Goal: Transaction & Acquisition: Purchase product/service

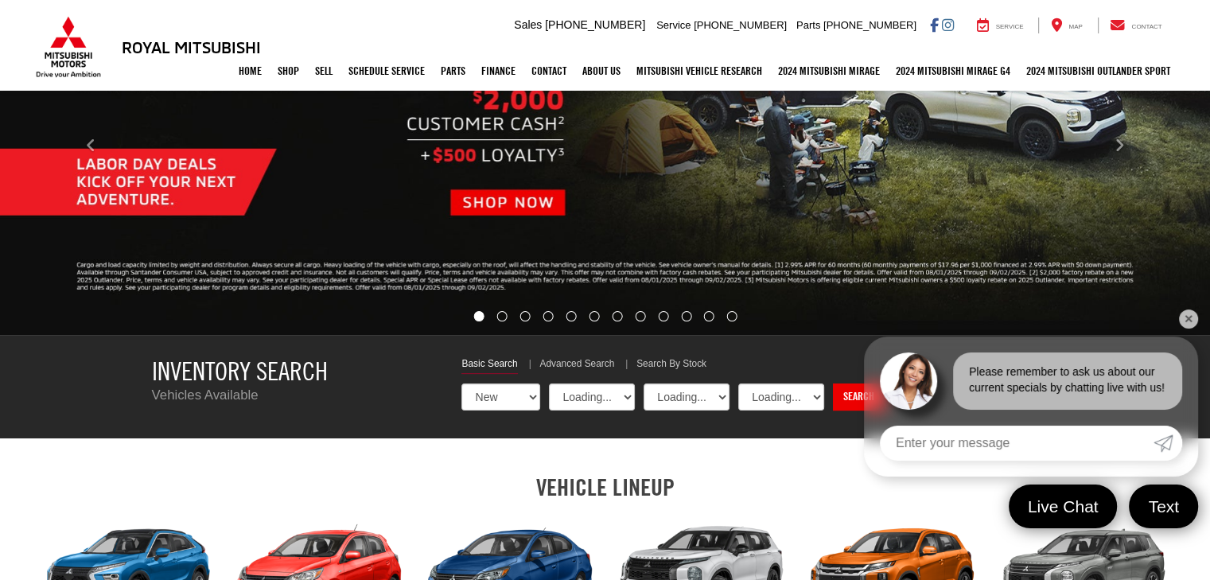
select select "Mitsubishi"
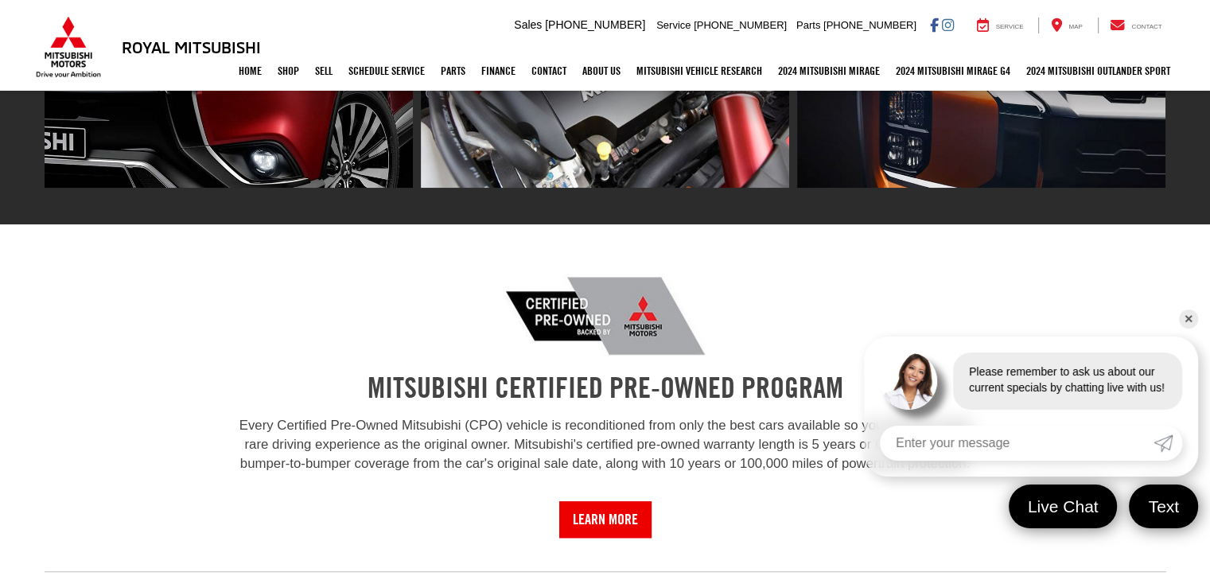
scroll to position [1389, 0]
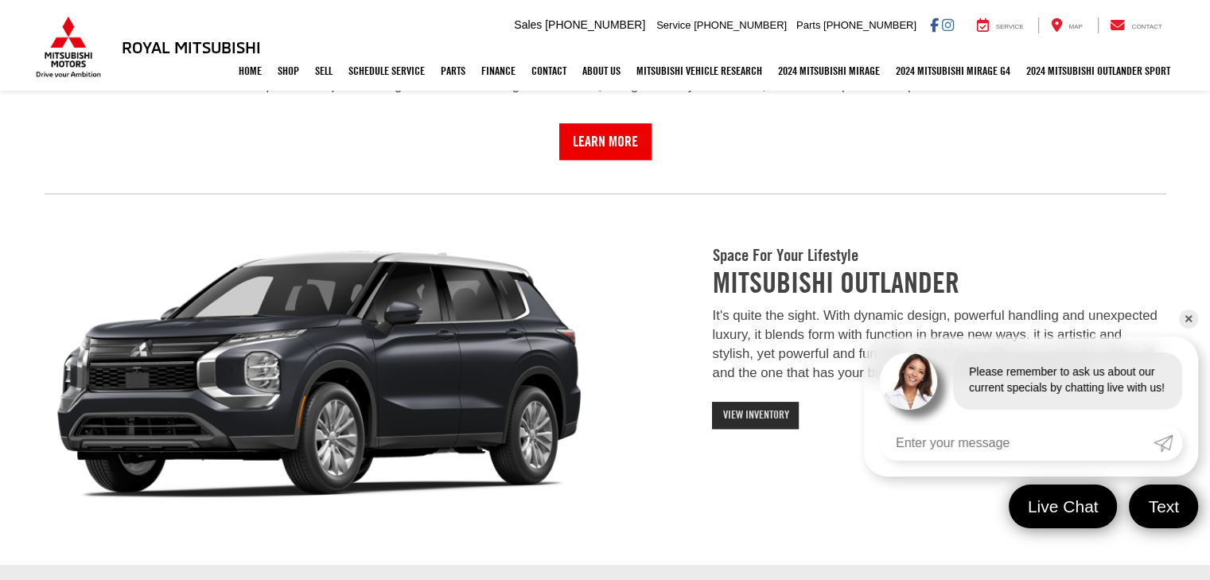
click at [785, 419] on link "View Inventory" at bounding box center [755, 415] width 87 height 27
click at [767, 416] on link "View Inventory" at bounding box center [755, 415] width 87 height 27
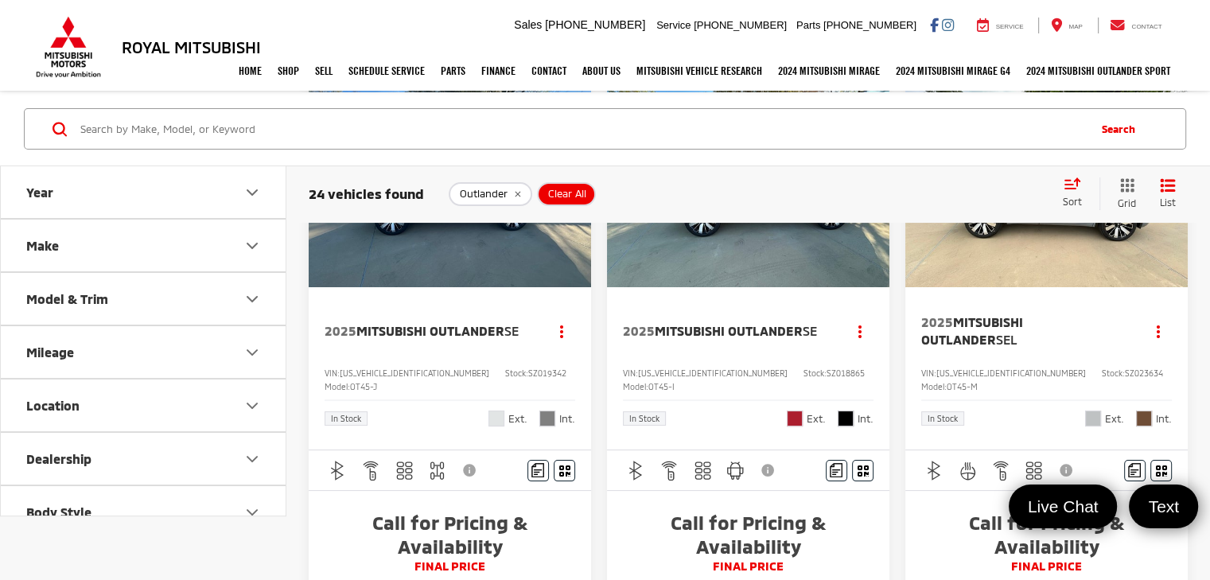
scroll to position [186, 0]
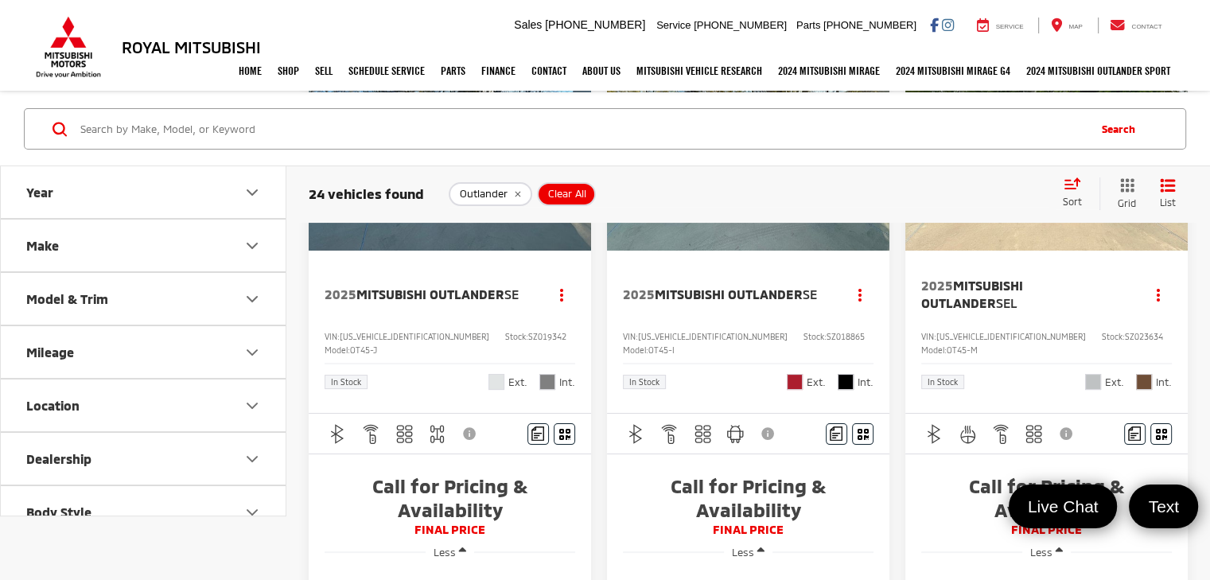
drag, startPoint x: 1220, startPoint y: 50, endPoint x: 1221, endPoint y: 74, distance: 23.9
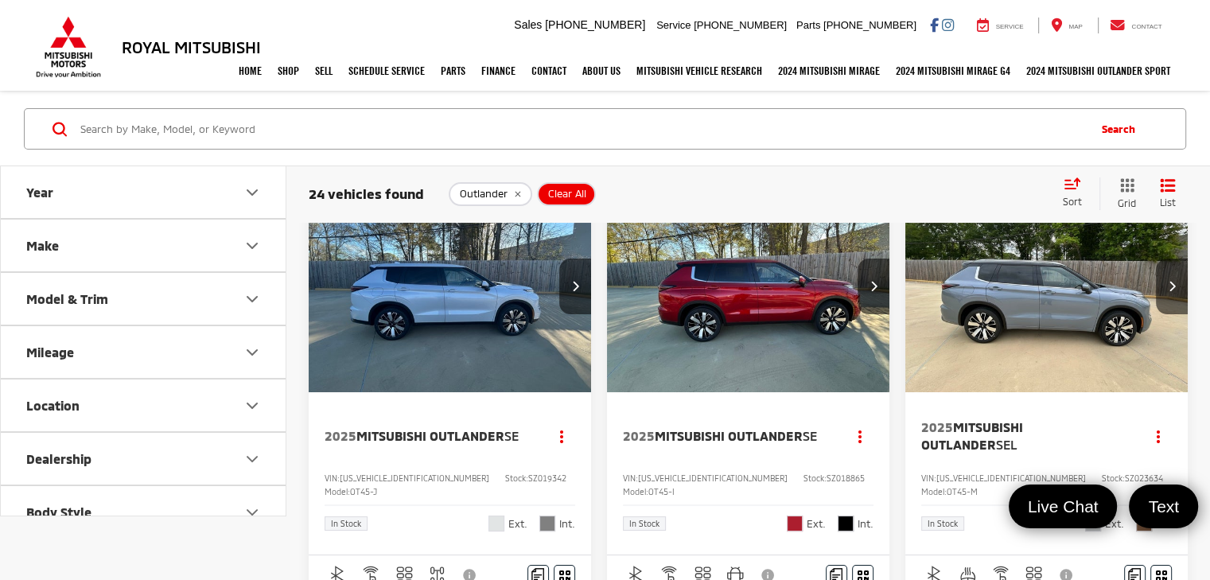
scroll to position [22, 0]
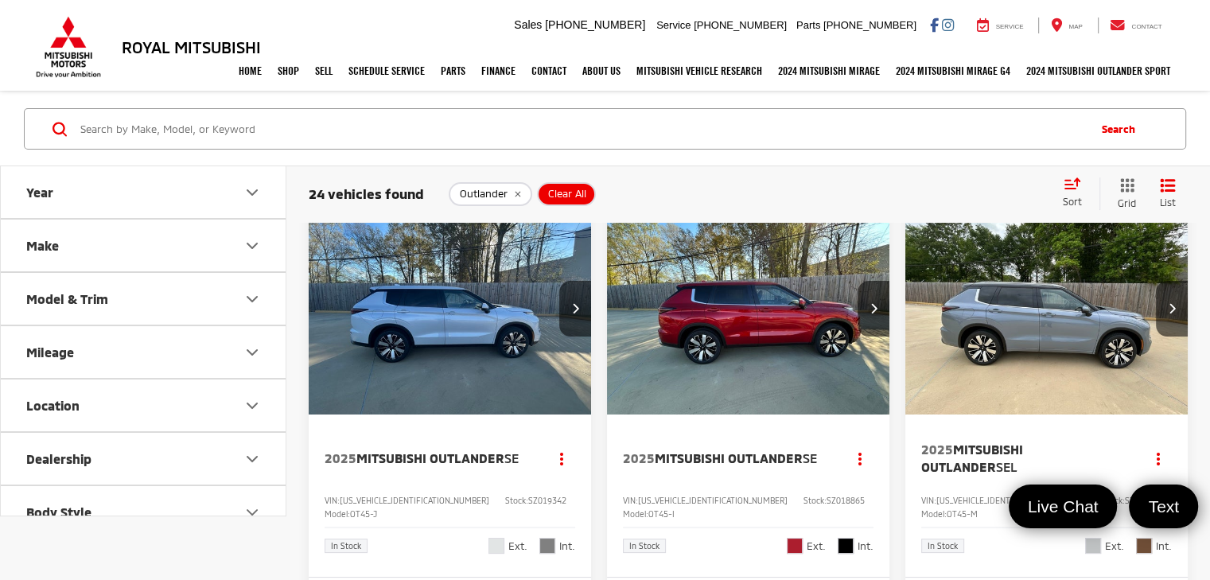
click at [468, 321] on img "2025 Mitsubishi Outlander SE 0" at bounding box center [450, 309] width 285 height 214
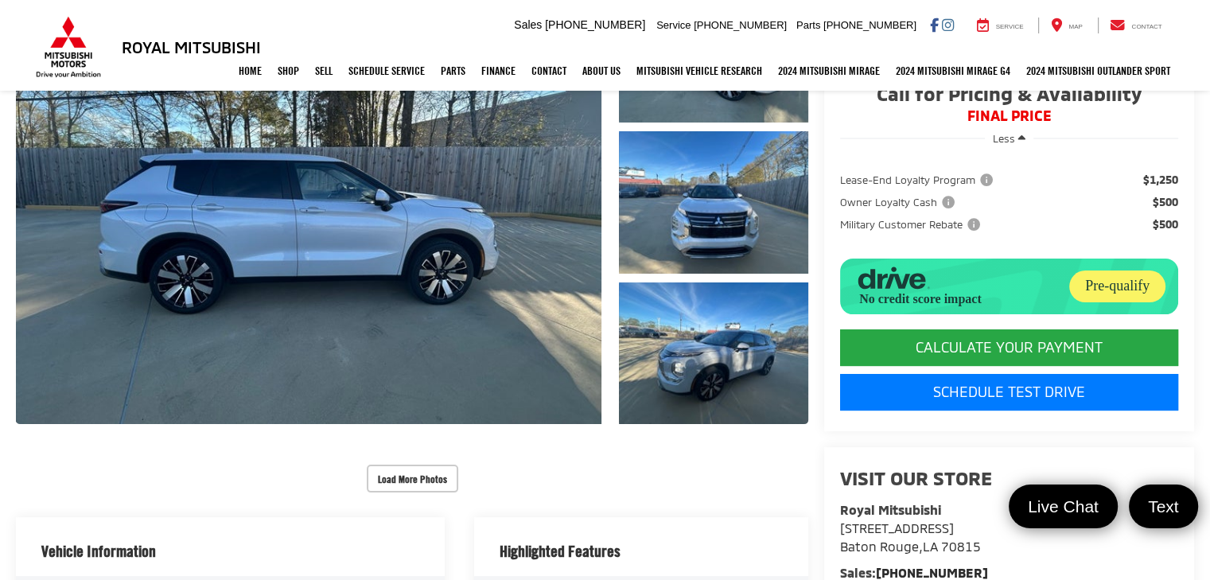
scroll to position [252, 0]
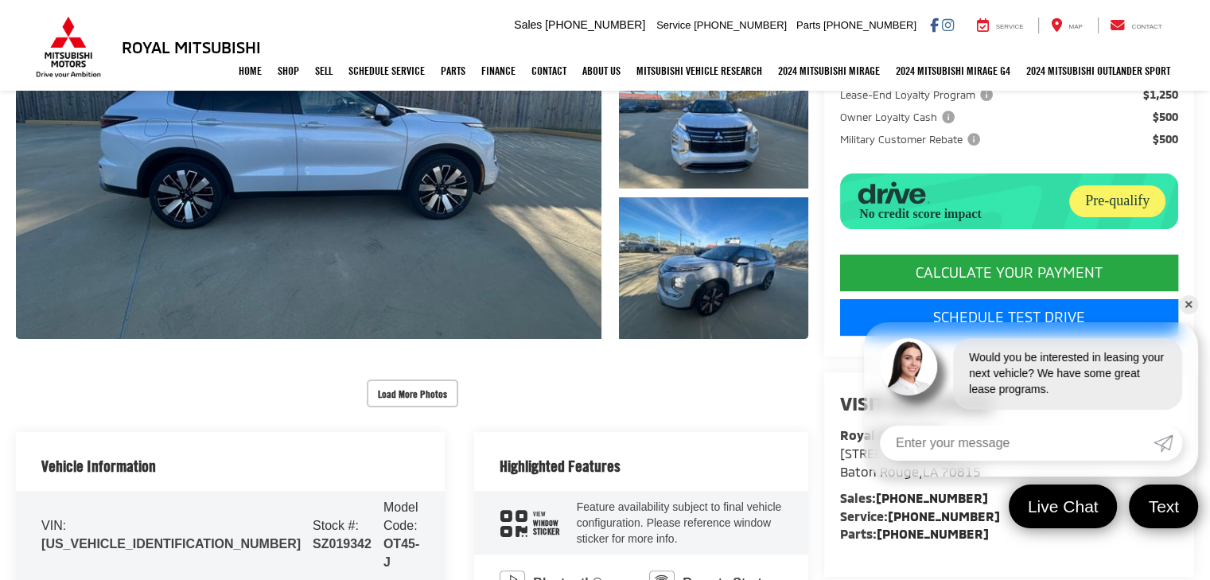
drag, startPoint x: 0, startPoint y: 0, endPoint x: 1221, endPoint y: 119, distance: 1227.1
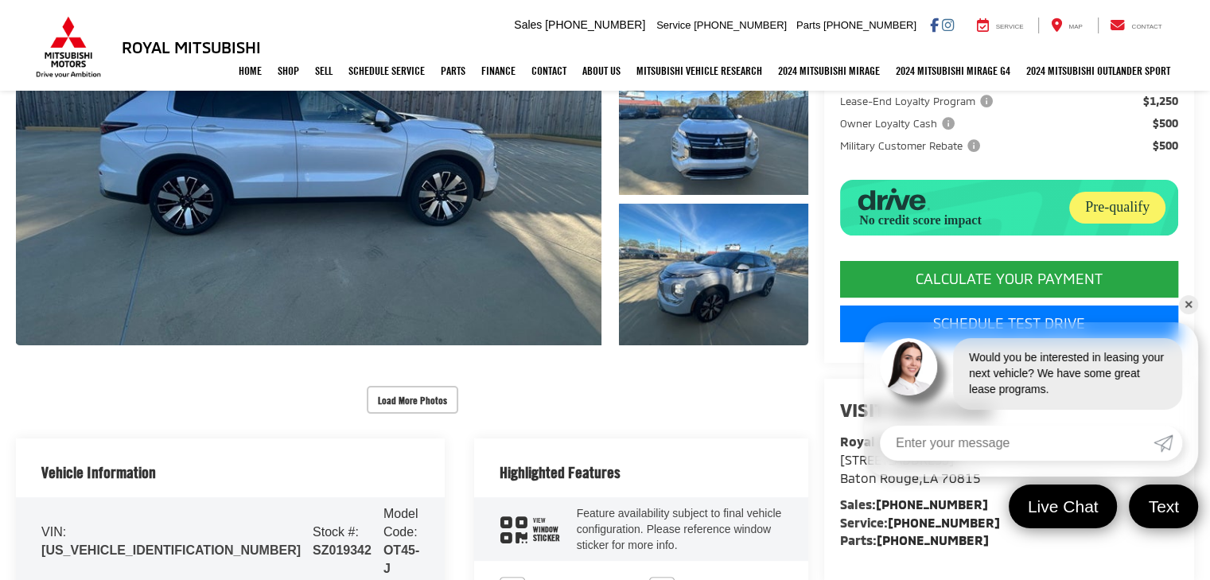
click at [1188, 302] on link "✕" at bounding box center [1188, 304] width 19 height 19
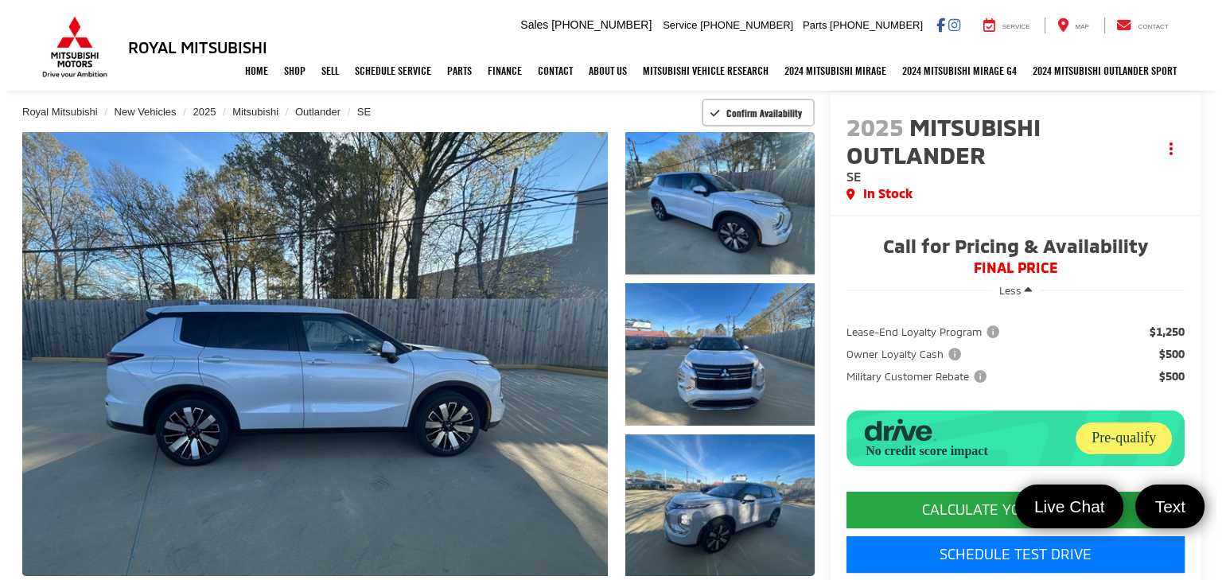
scroll to position [97, 0]
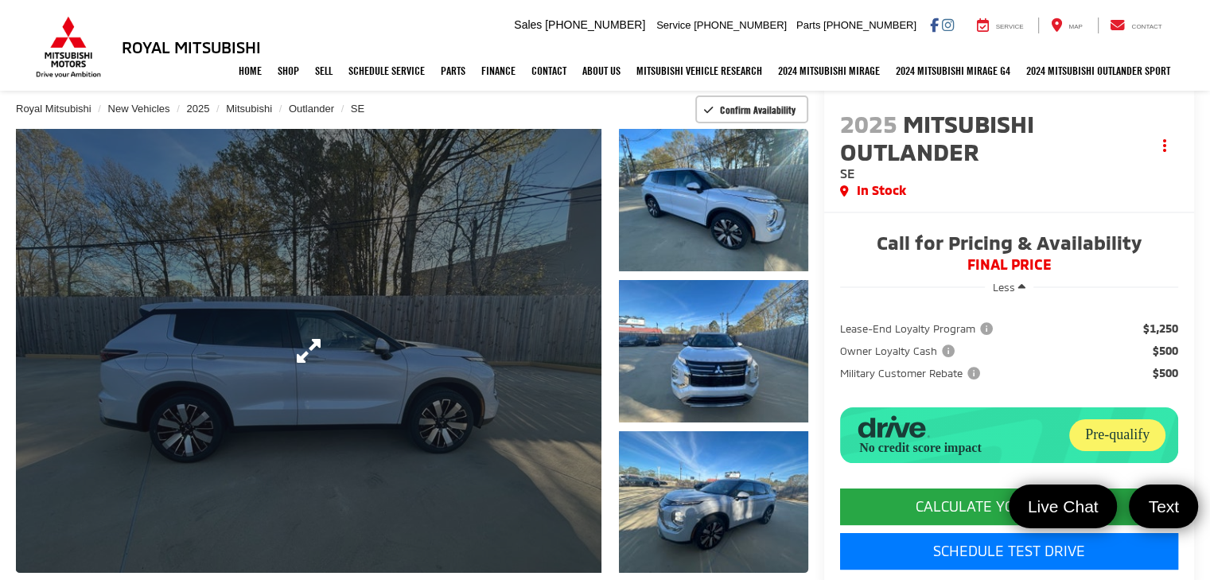
click at [477, 376] on link "Expand Photo 0" at bounding box center [309, 351] width 586 height 444
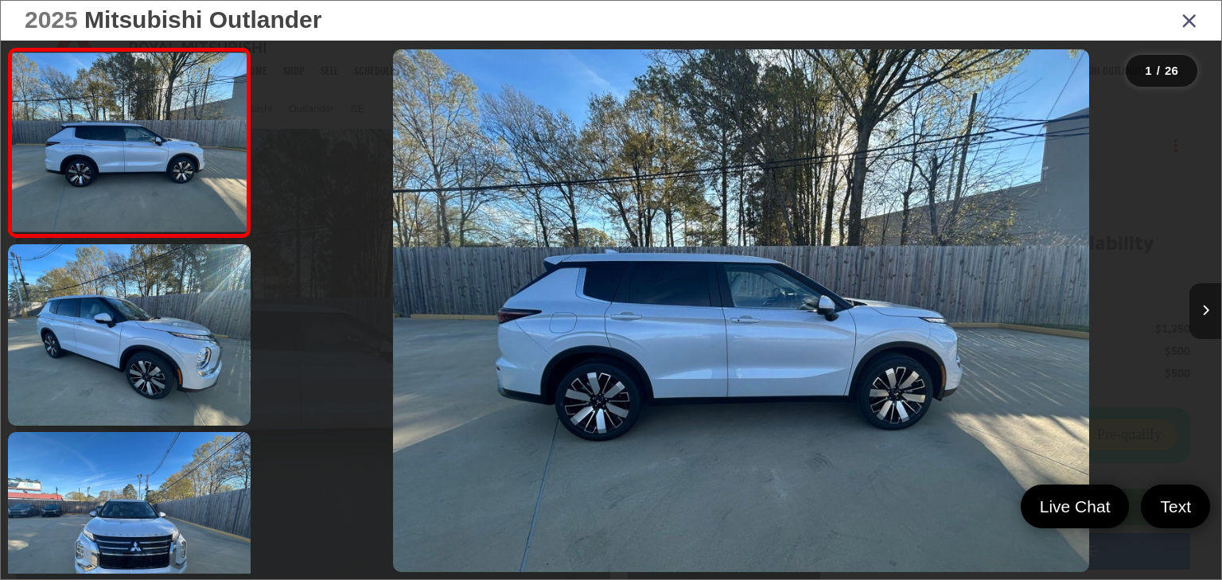
click at [1205, 304] on button "Next image" at bounding box center [1205, 311] width 32 height 56
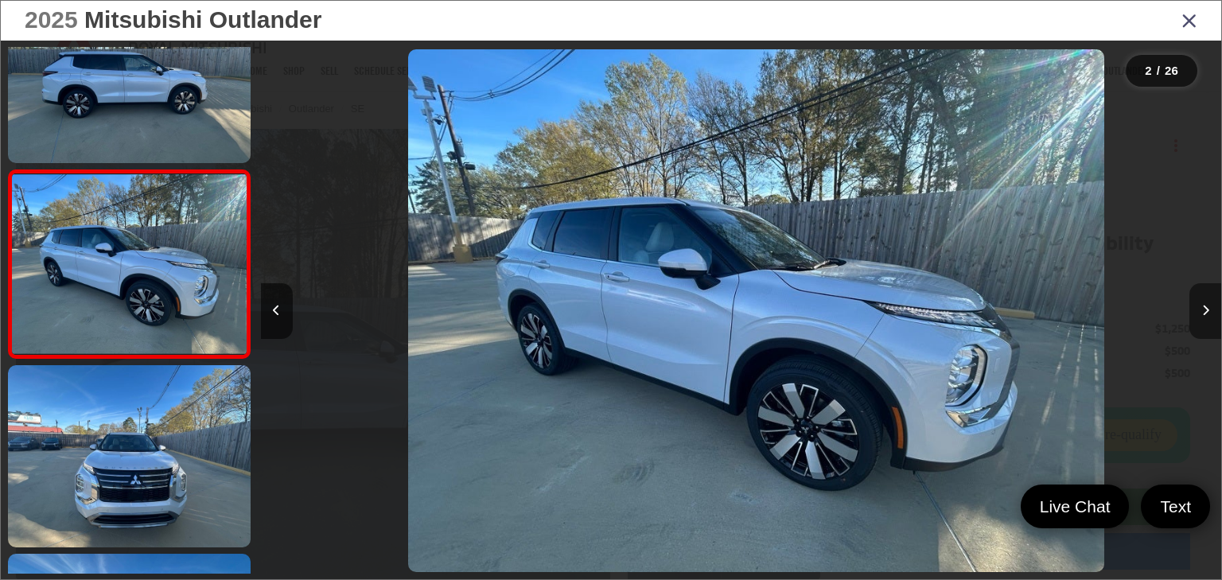
scroll to position [0, 960]
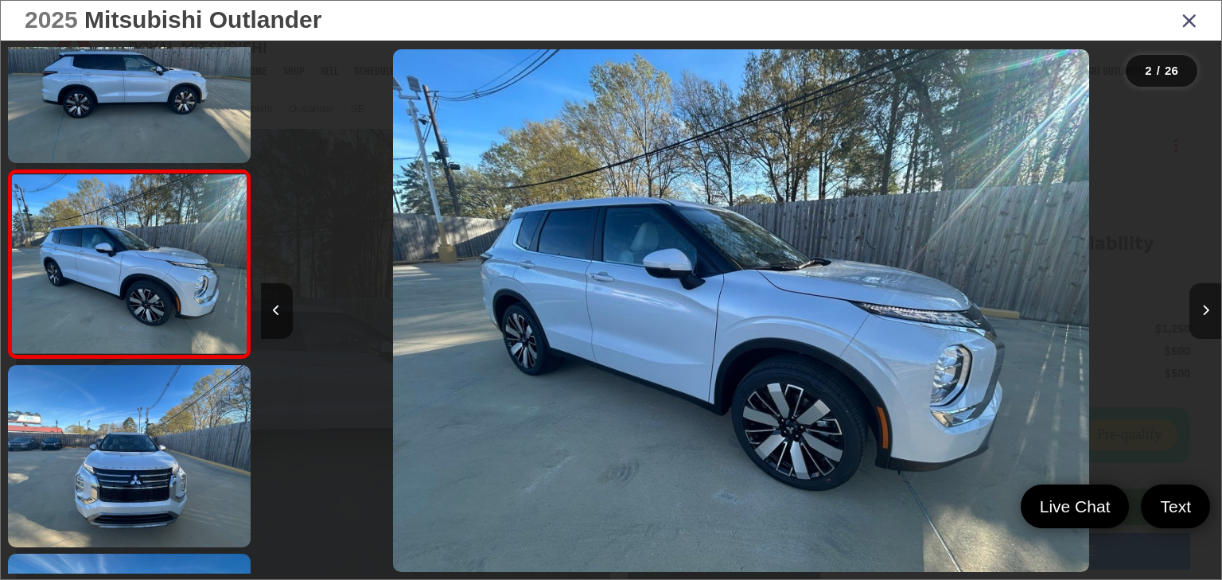
click at [1205, 304] on button "Next image" at bounding box center [1205, 311] width 32 height 56
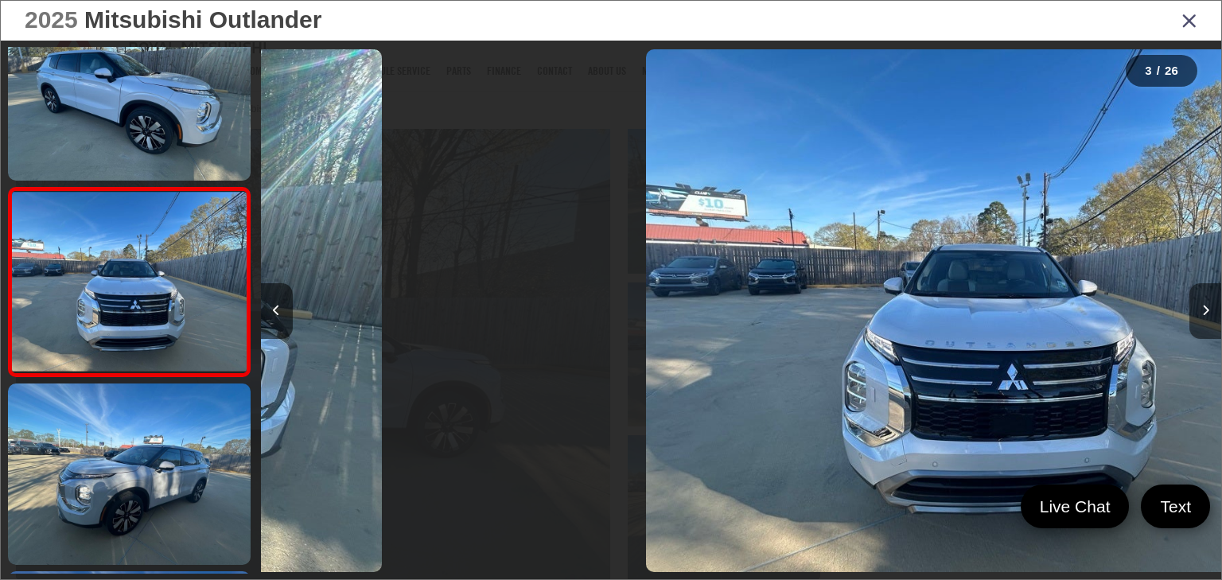
scroll to position [255, 0]
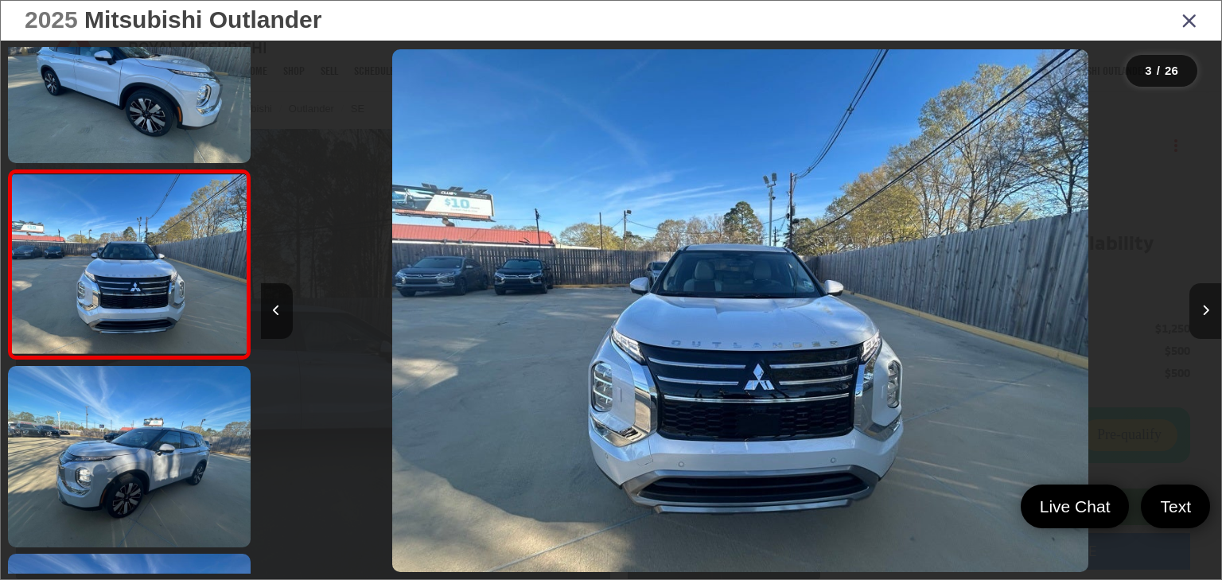
click at [1205, 304] on button "Next image" at bounding box center [1205, 311] width 32 height 56
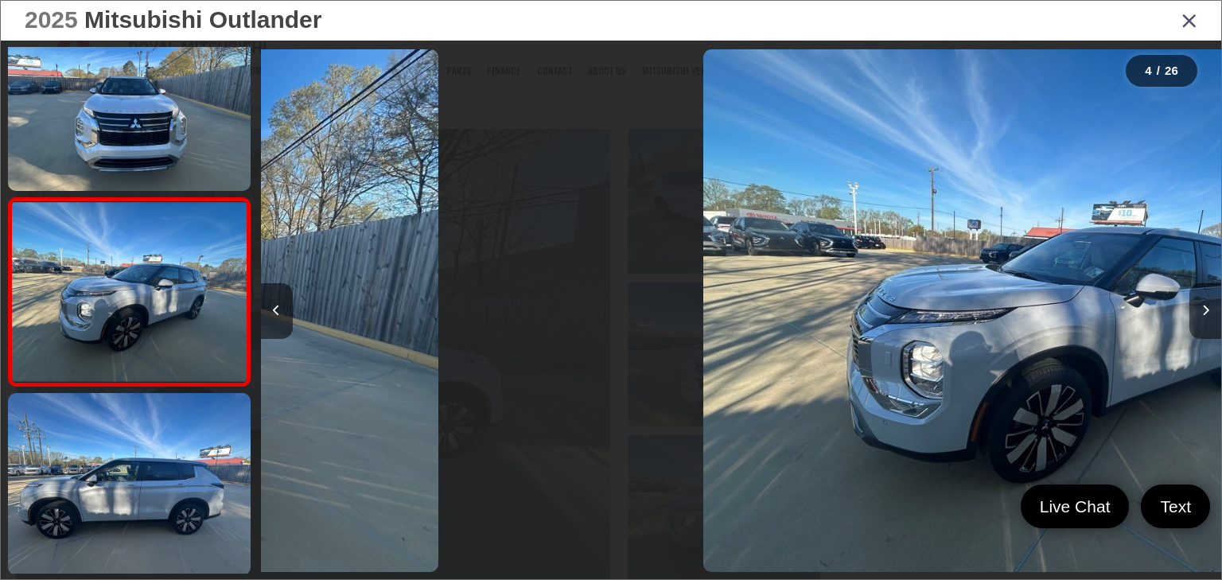
scroll to position [442, 0]
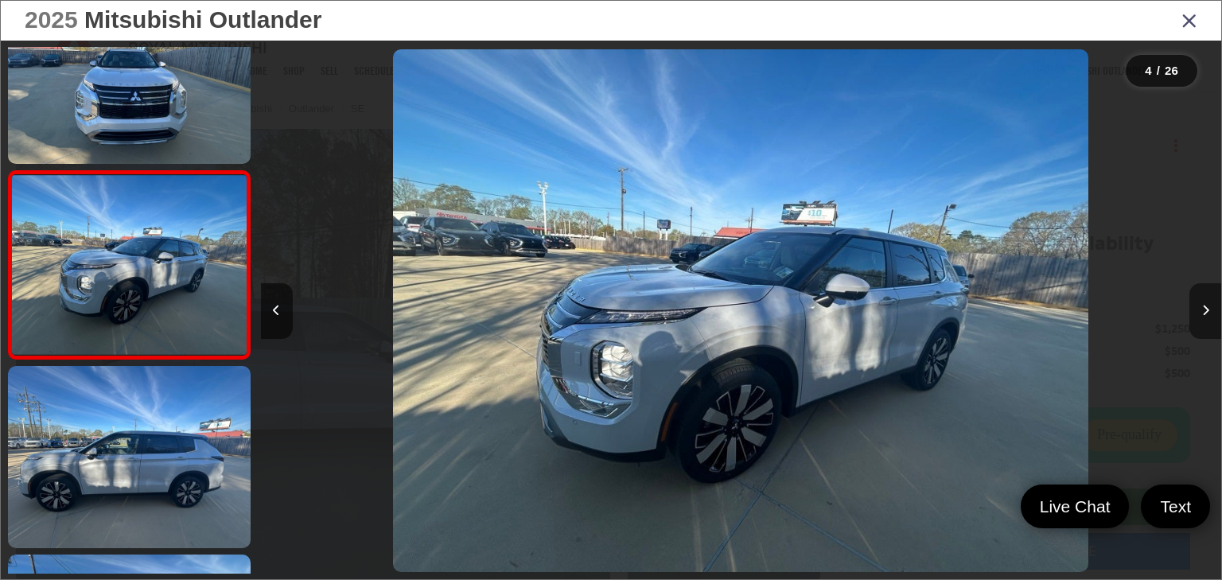
click at [1205, 304] on button "Next image" at bounding box center [1205, 311] width 32 height 56
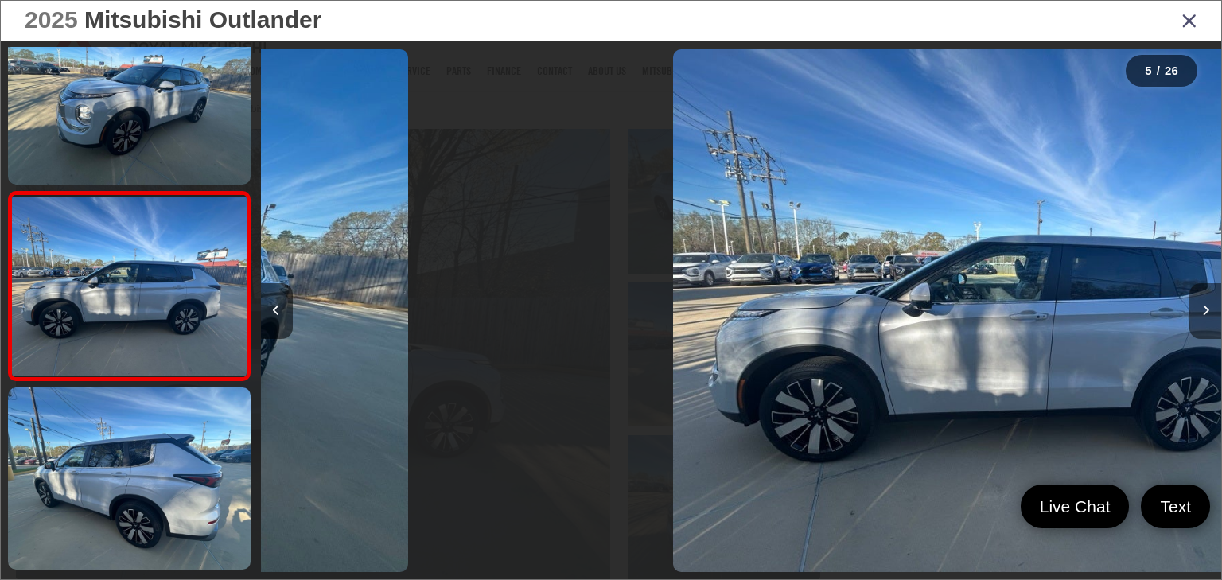
scroll to position [632, 0]
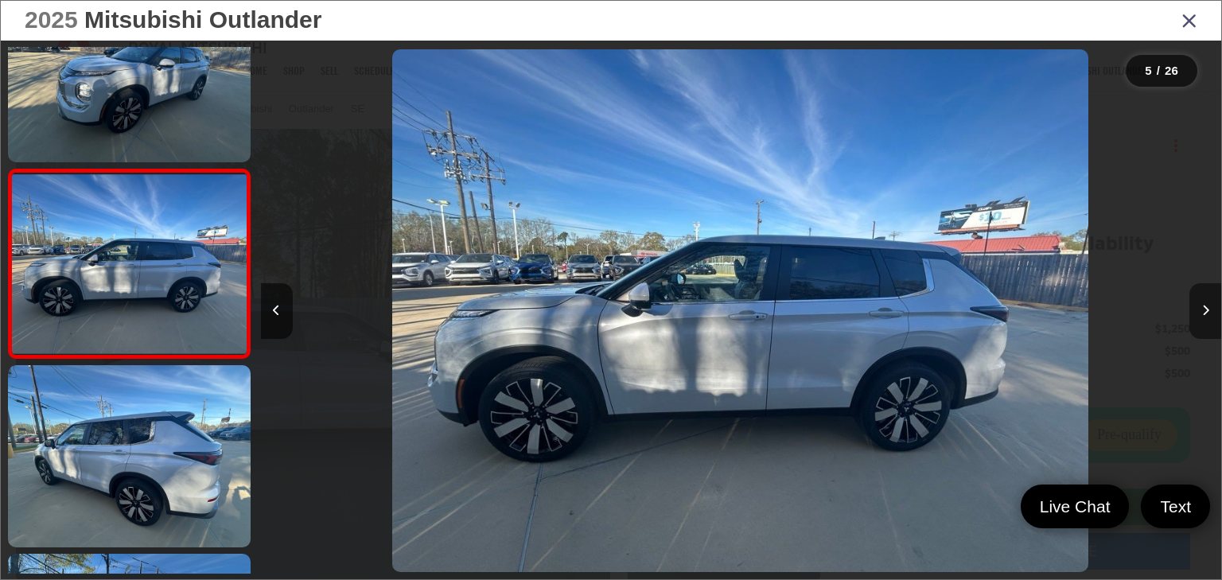
click at [1205, 304] on button "Next image" at bounding box center [1205, 311] width 32 height 56
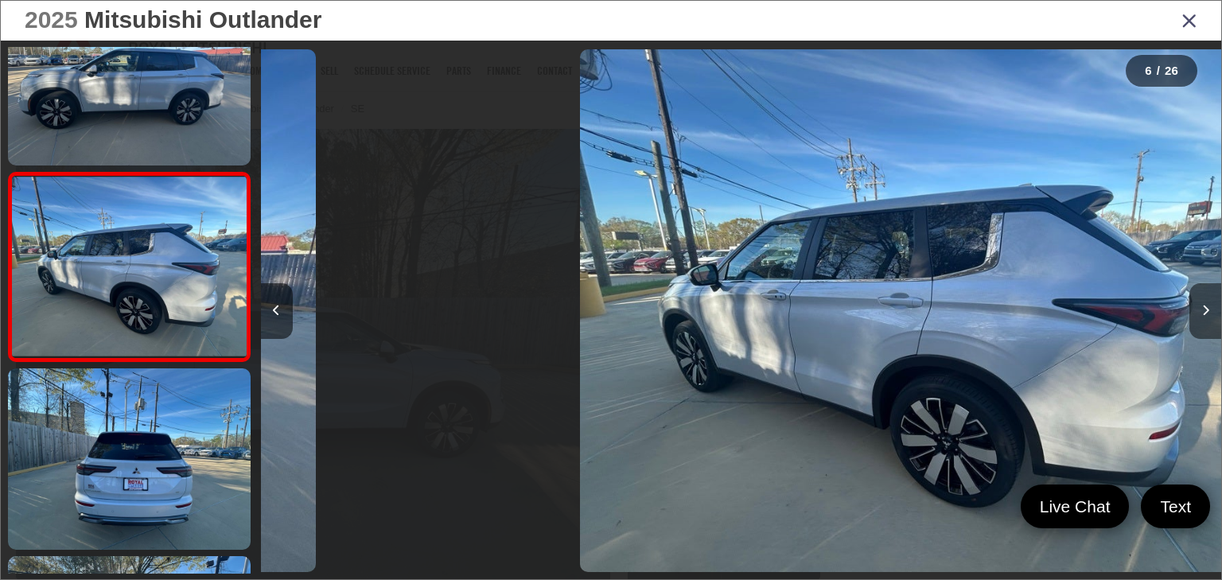
scroll to position [820, 0]
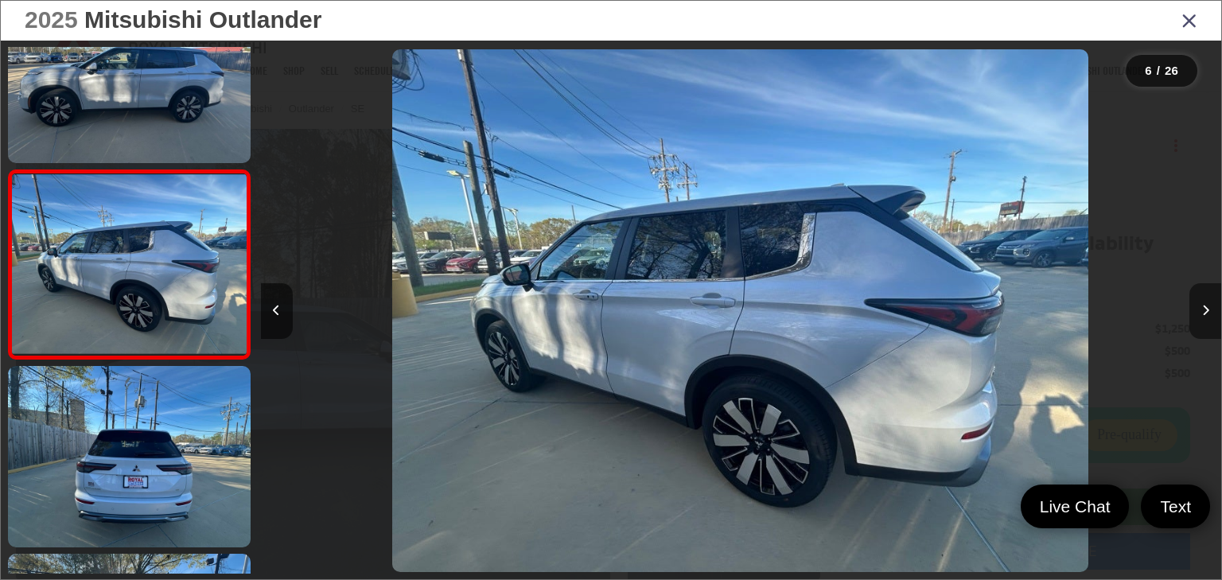
click at [1205, 304] on button "Next image" at bounding box center [1205, 311] width 32 height 56
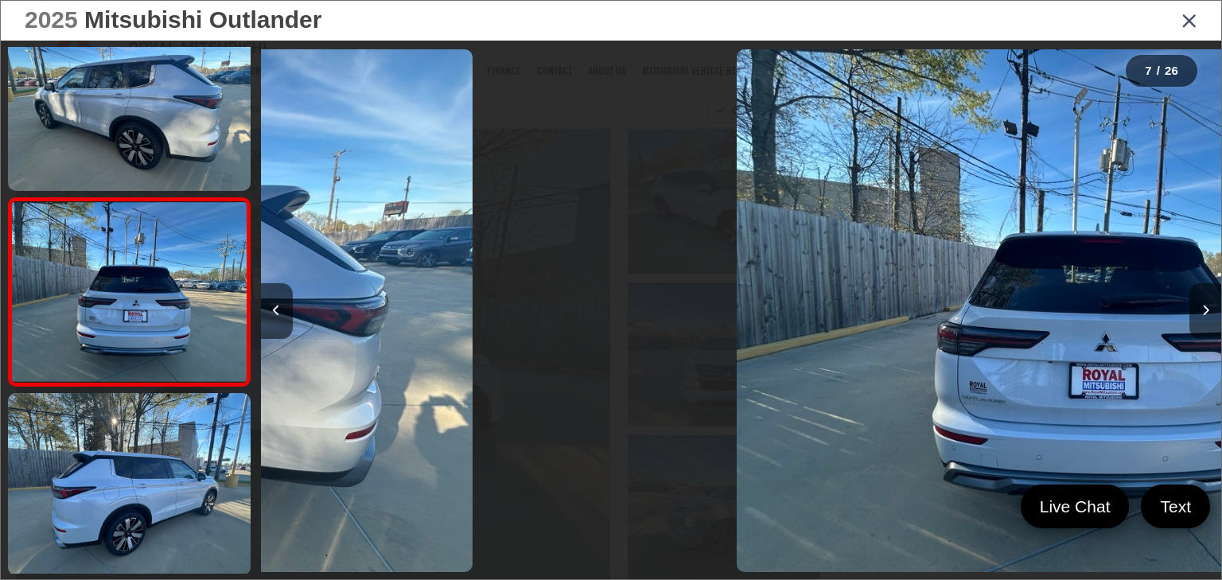
scroll to position [1007, 0]
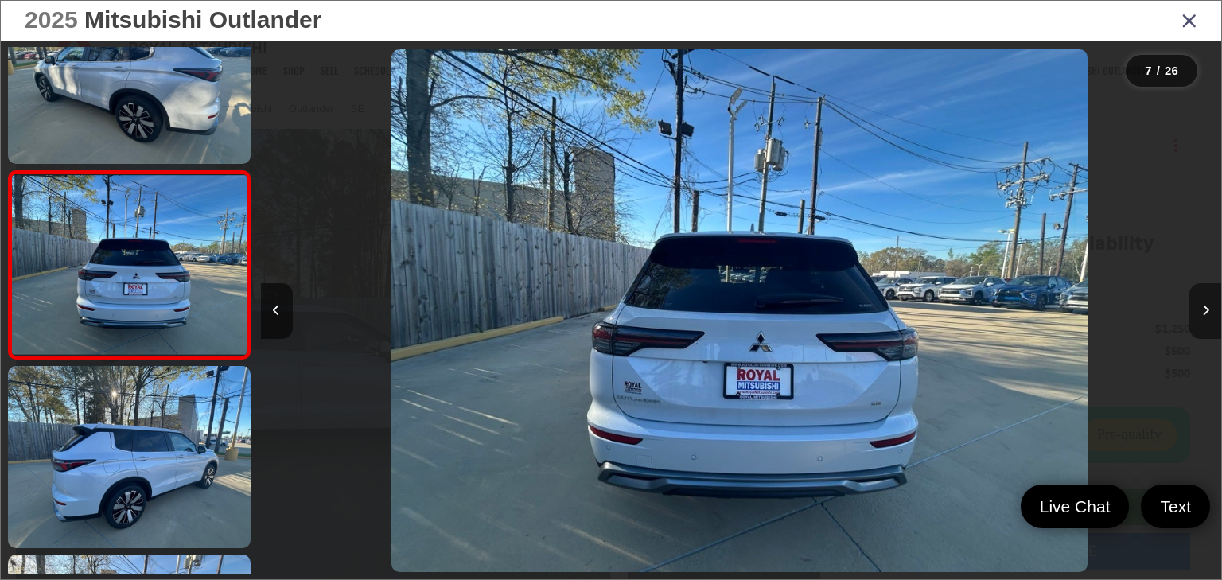
click at [1205, 304] on button "Next image" at bounding box center [1205, 311] width 32 height 56
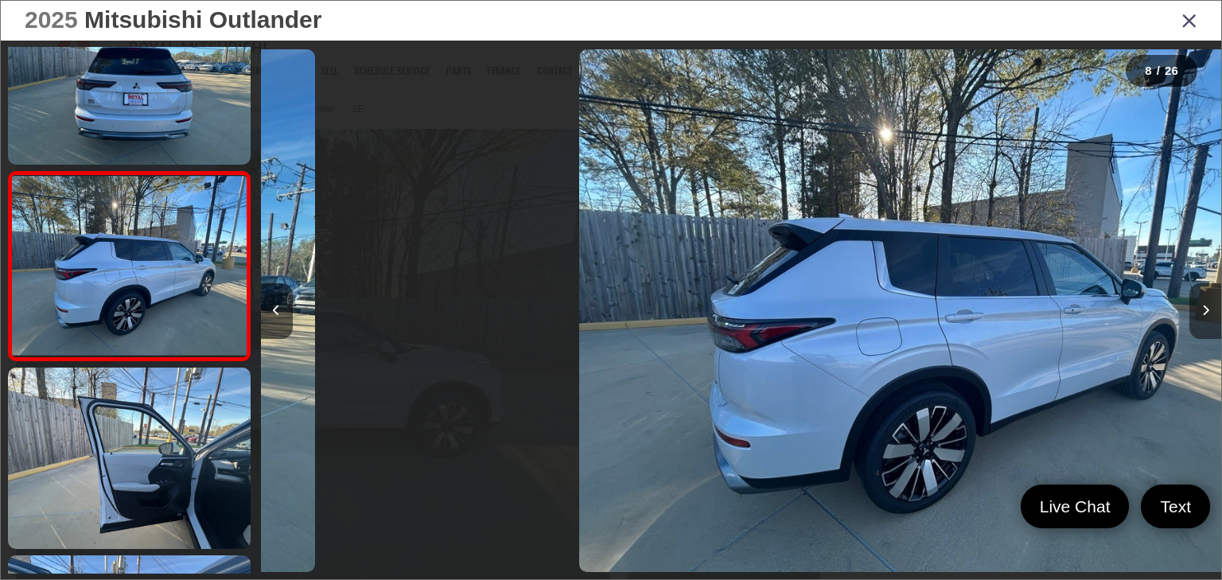
scroll to position [1197, 0]
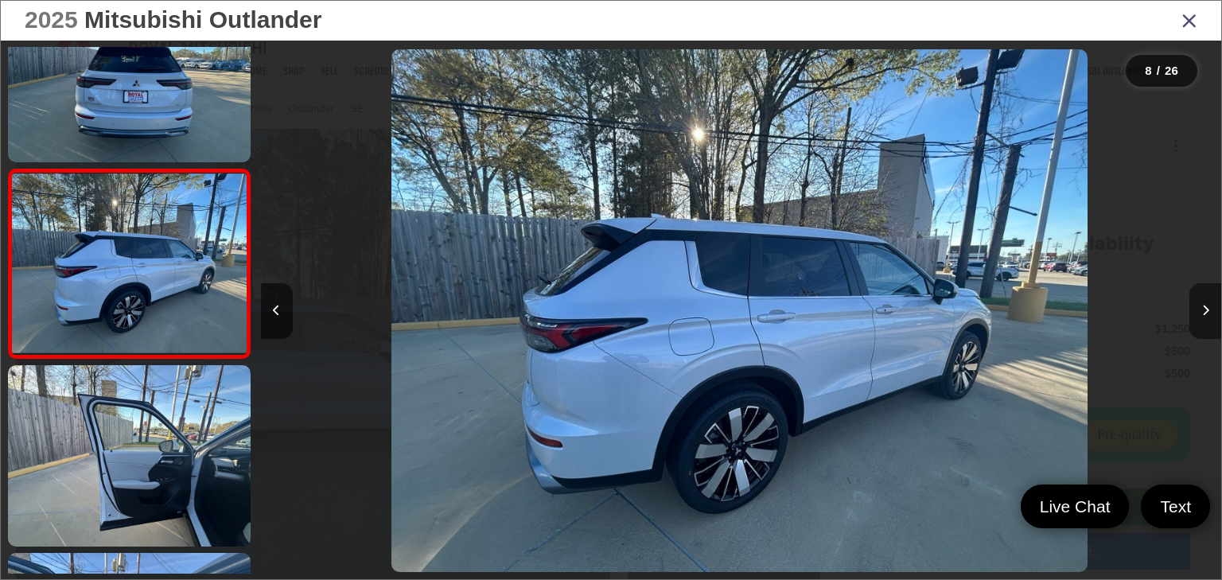
click at [1205, 304] on button "Next image" at bounding box center [1205, 311] width 32 height 56
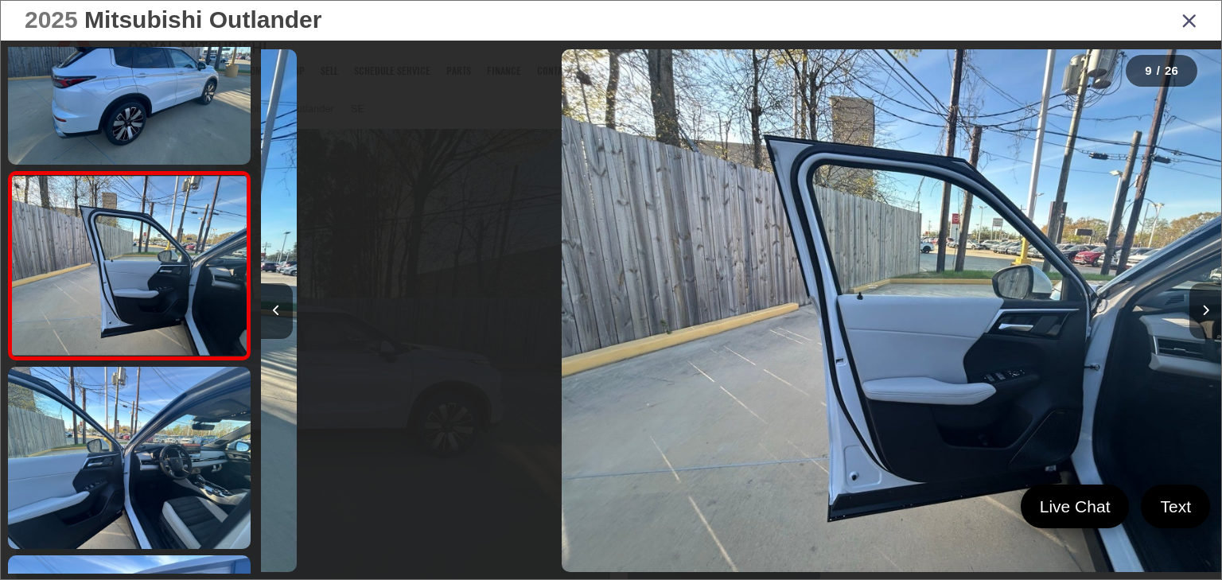
scroll to position [1384, 0]
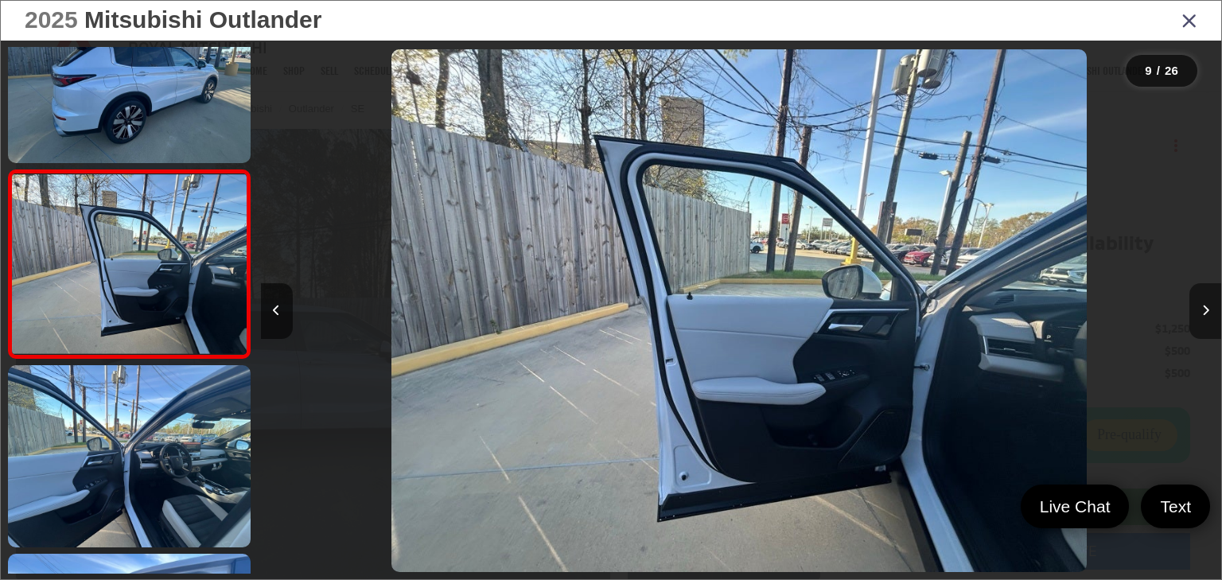
click at [1205, 304] on button "Next image" at bounding box center [1205, 311] width 32 height 56
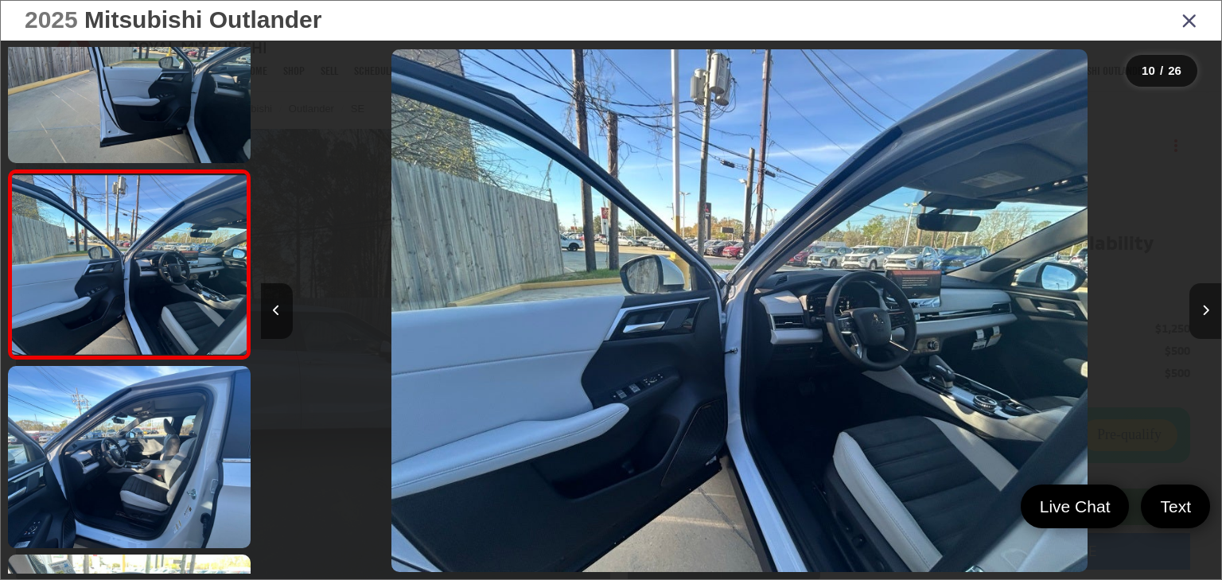
click at [1205, 304] on button "Next image" at bounding box center [1205, 311] width 32 height 56
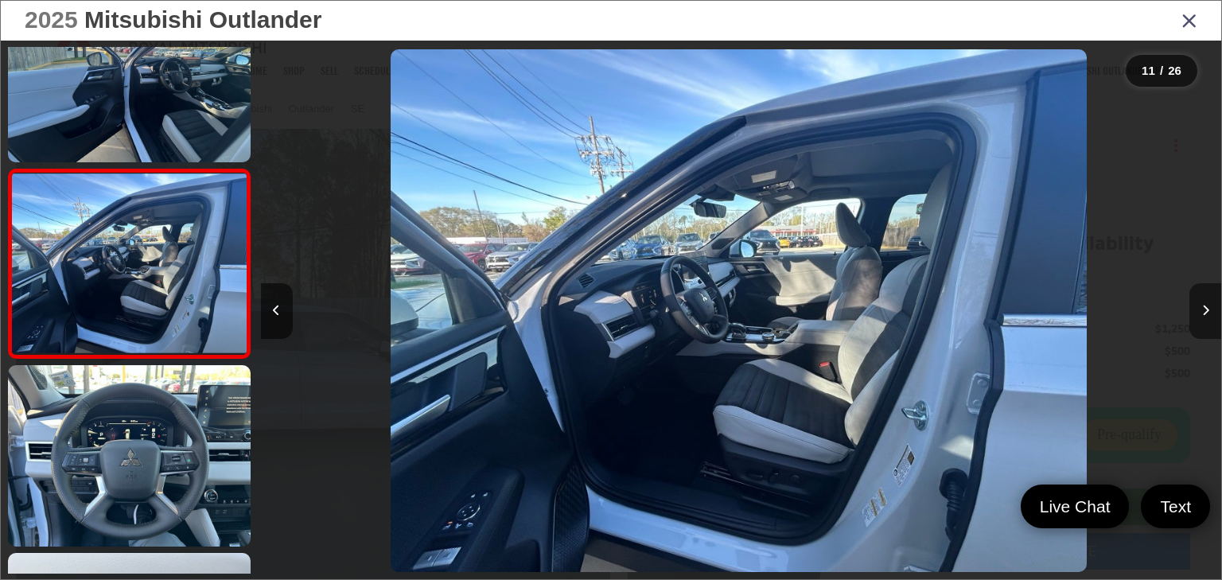
click at [1205, 304] on button "Next image" at bounding box center [1205, 311] width 32 height 56
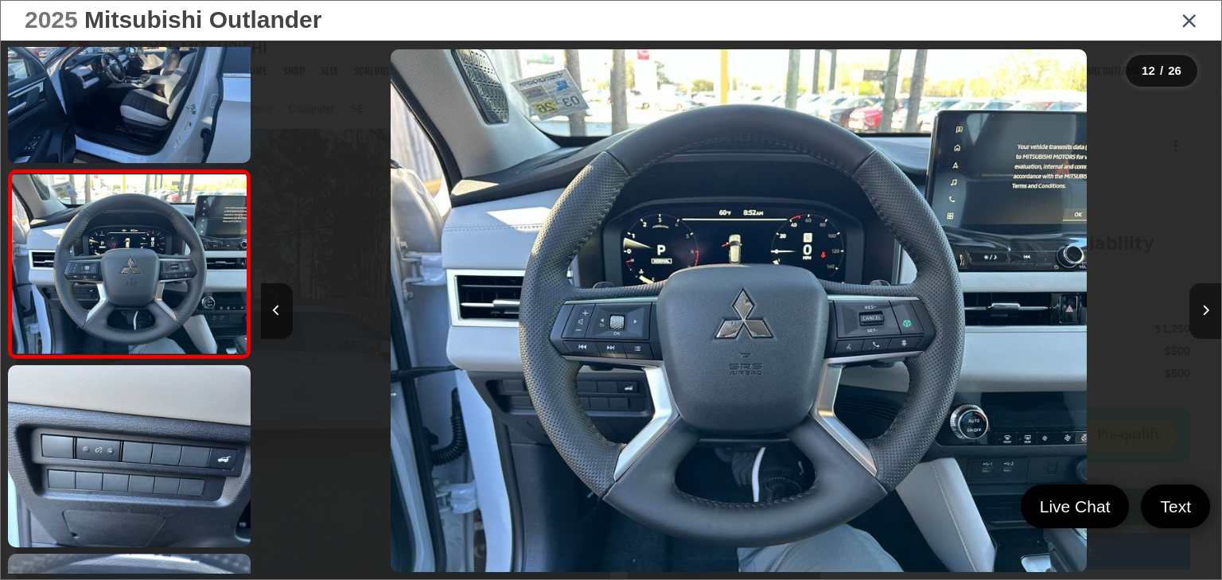
click at [1205, 304] on button "Next image" at bounding box center [1205, 311] width 32 height 56
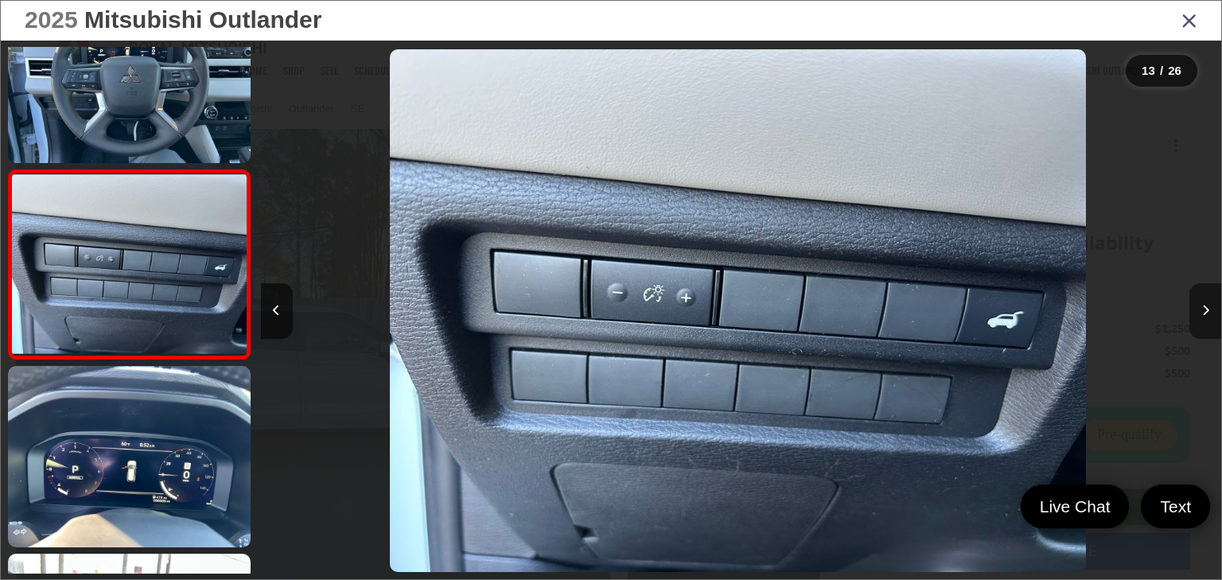
click at [1205, 304] on button "Next image" at bounding box center [1205, 311] width 32 height 56
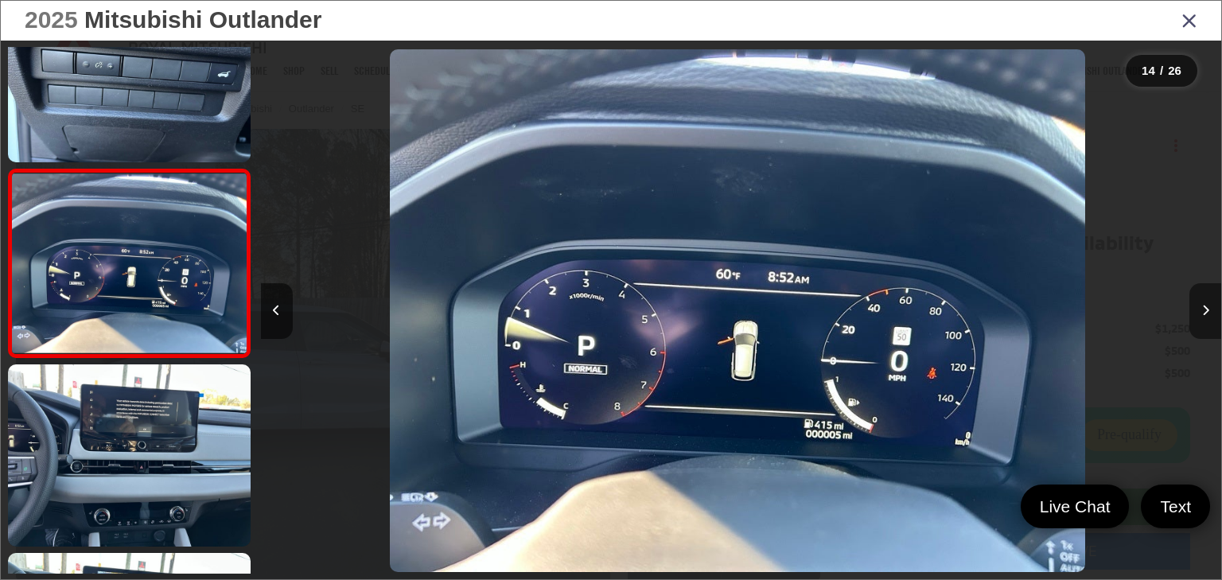
click at [1205, 304] on button "Next image" at bounding box center [1205, 311] width 32 height 56
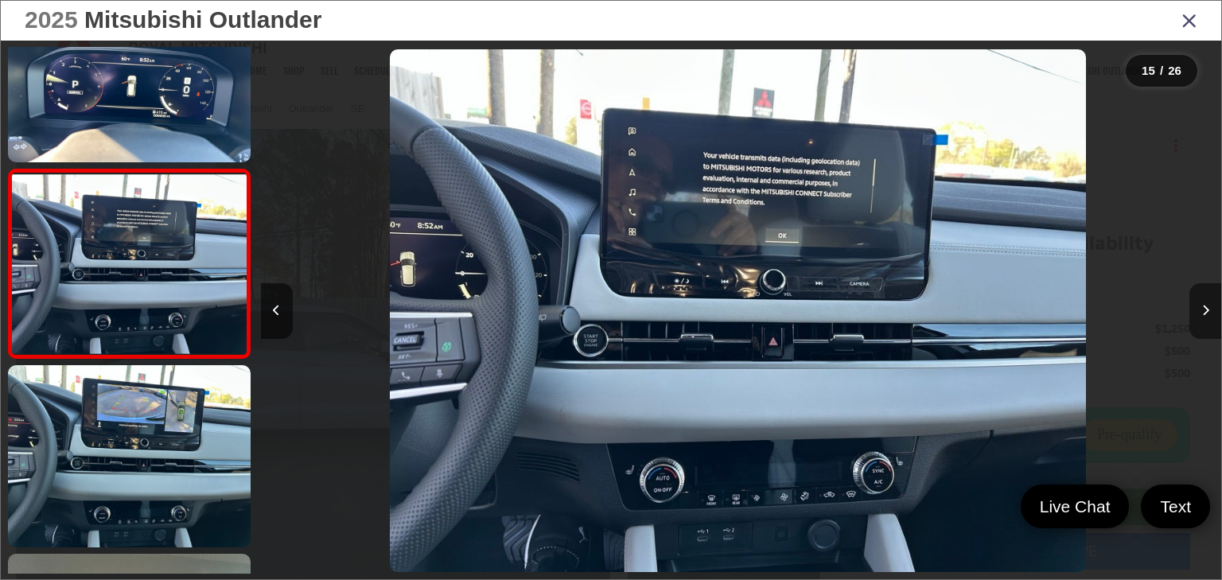
click at [1205, 304] on button "Next image" at bounding box center [1205, 311] width 32 height 56
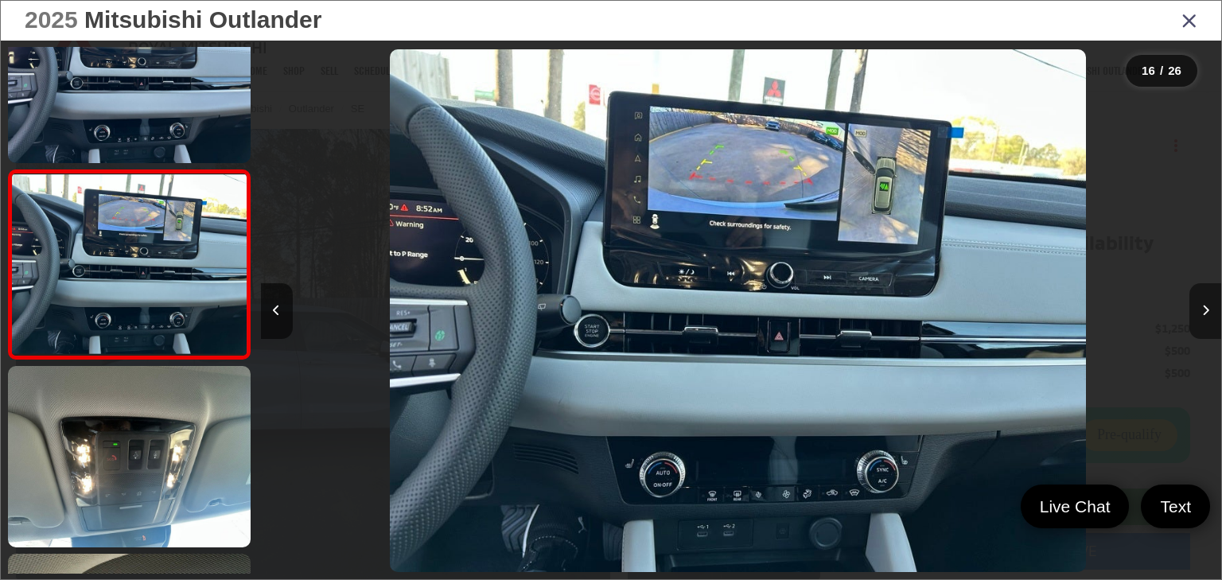
click at [1205, 304] on button "Next image" at bounding box center [1205, 311] width 32 height 56
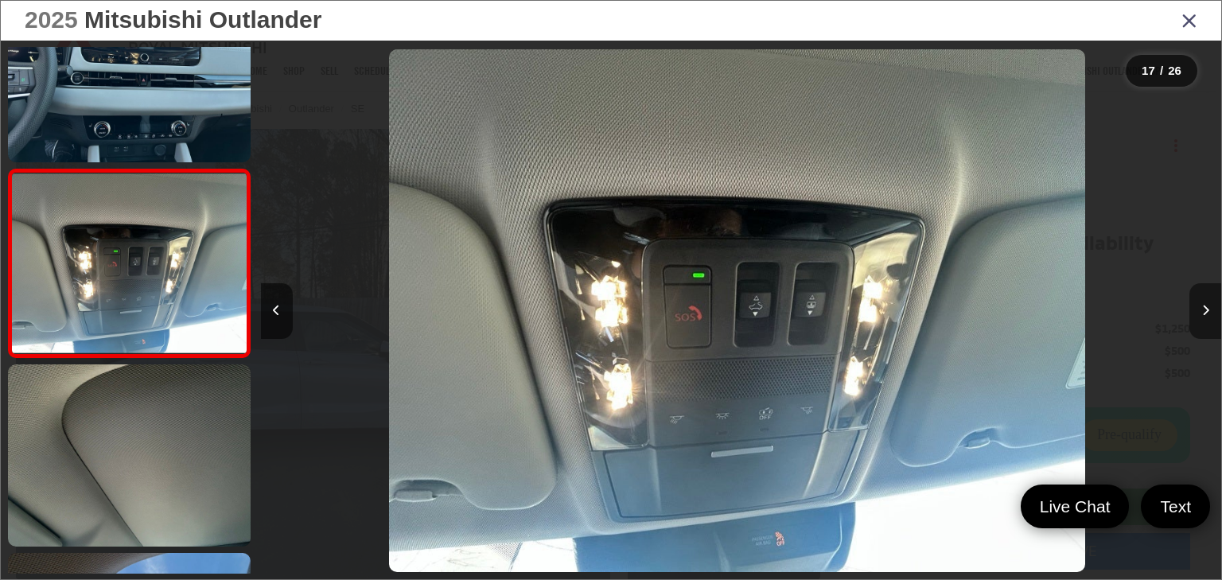
click at [1205, 304] on button "Next image" at bounding box center [1205, 311] width 32 height 56
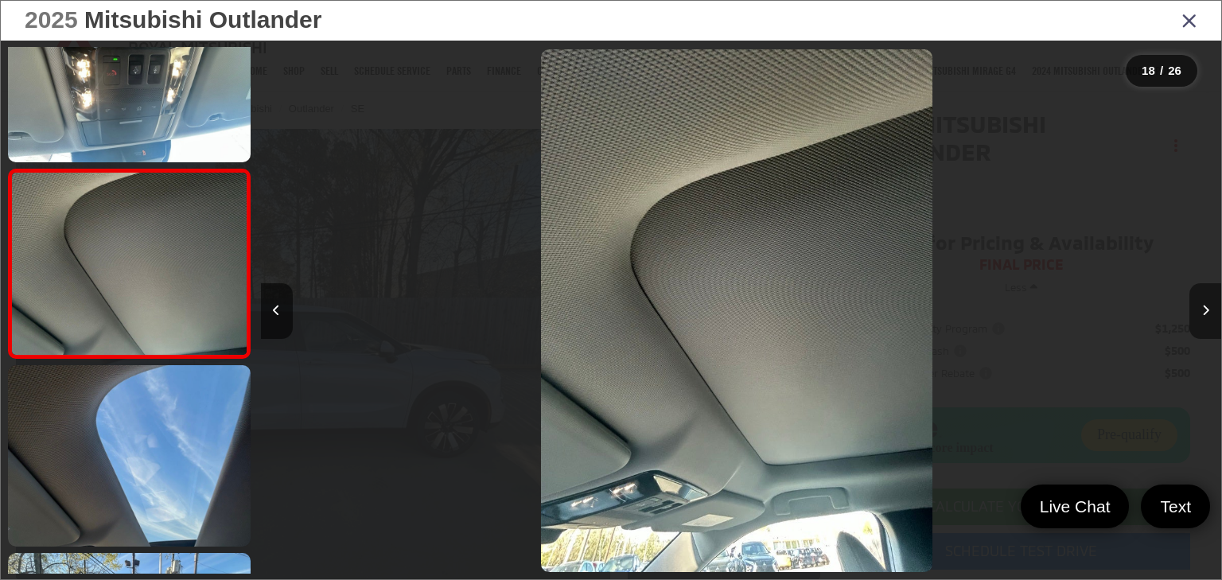
click at [1205, 304] on button "Next image" at bounding box center [1205, 311] width 32 height 56
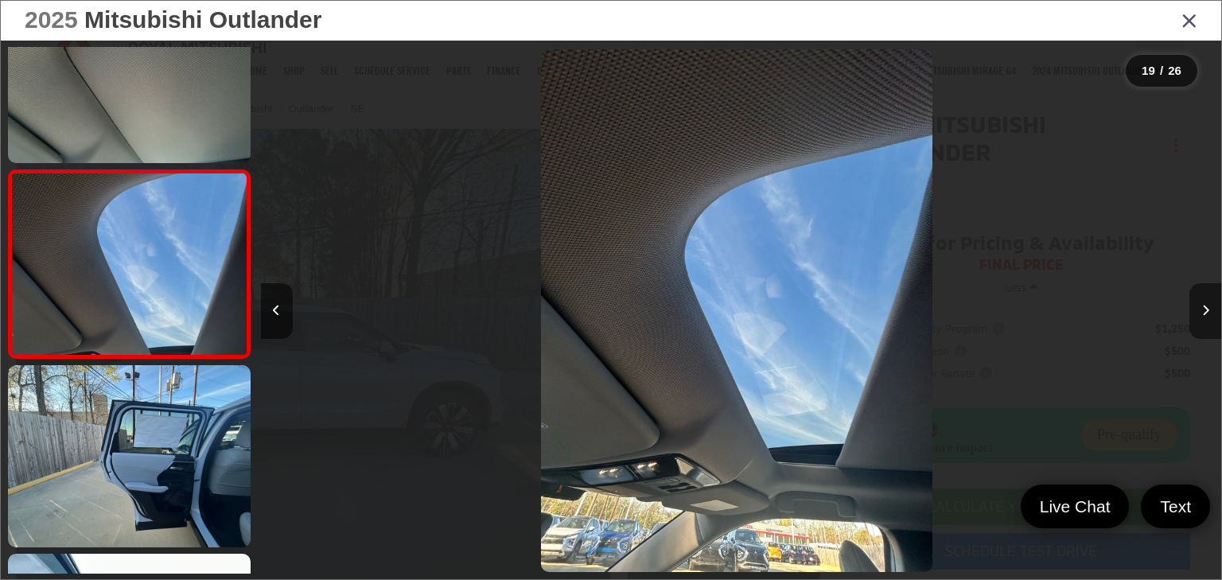
click at [1205, 304] on button "Next image" at bounding box center [1205, 311] width 32 height 56
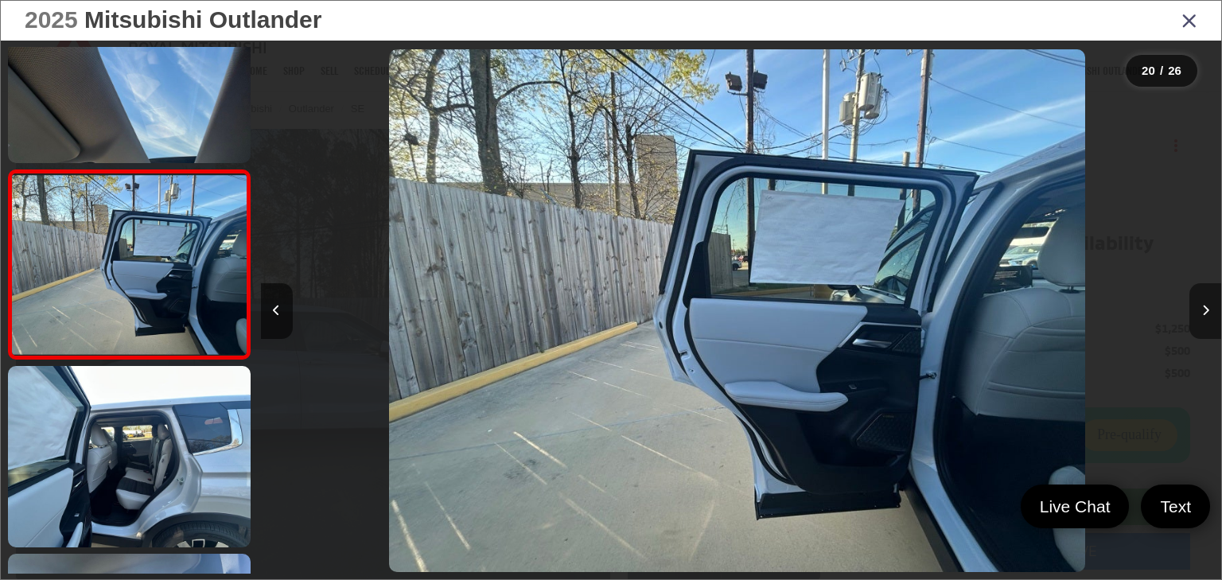
click at [1205, 310] on icon "Next image" at bounding box center [1205, 310] width 7 height 11
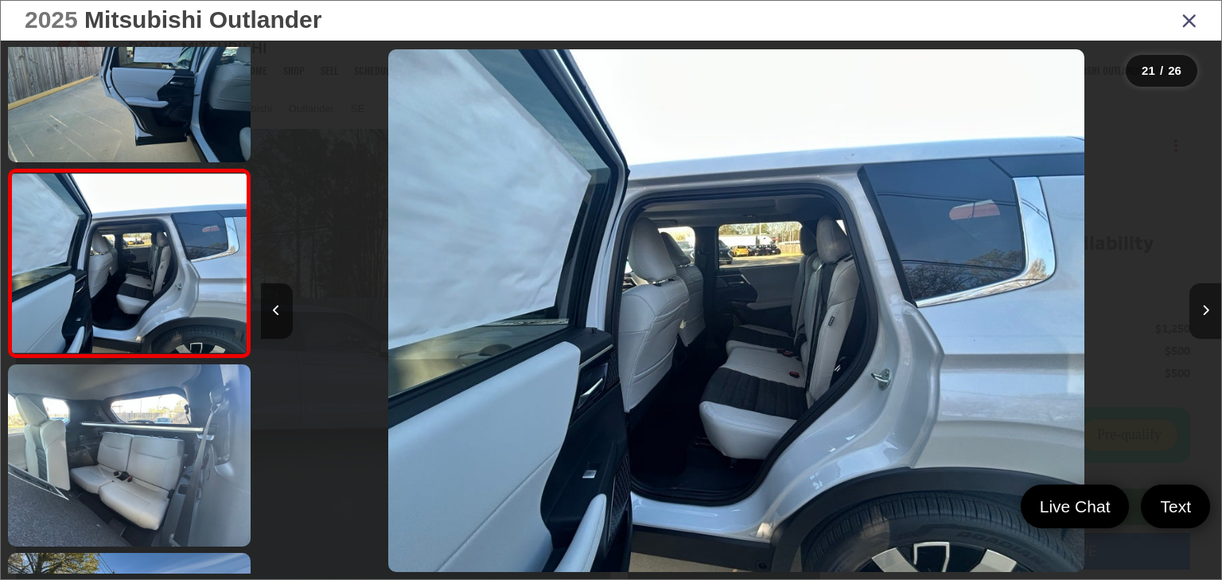
click at [1205, 310] on icon "Next image" at bounding box center [1205, 310] width 7 height 11
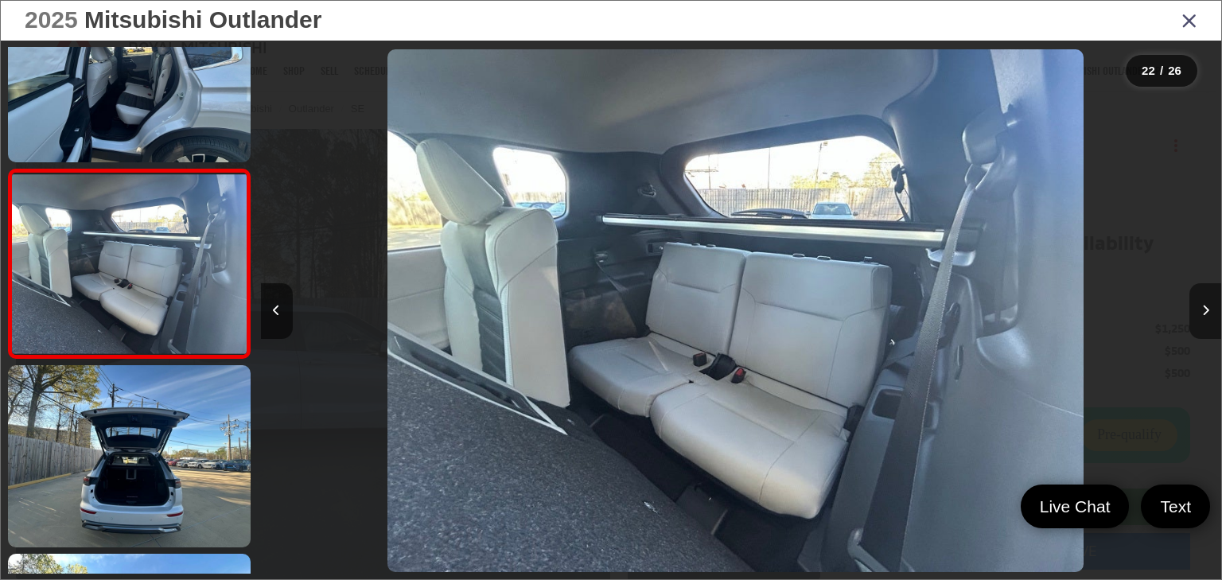
click at [1205, 310] on icon "Next image" at bounding box center [1205, 310] width 7 height 11
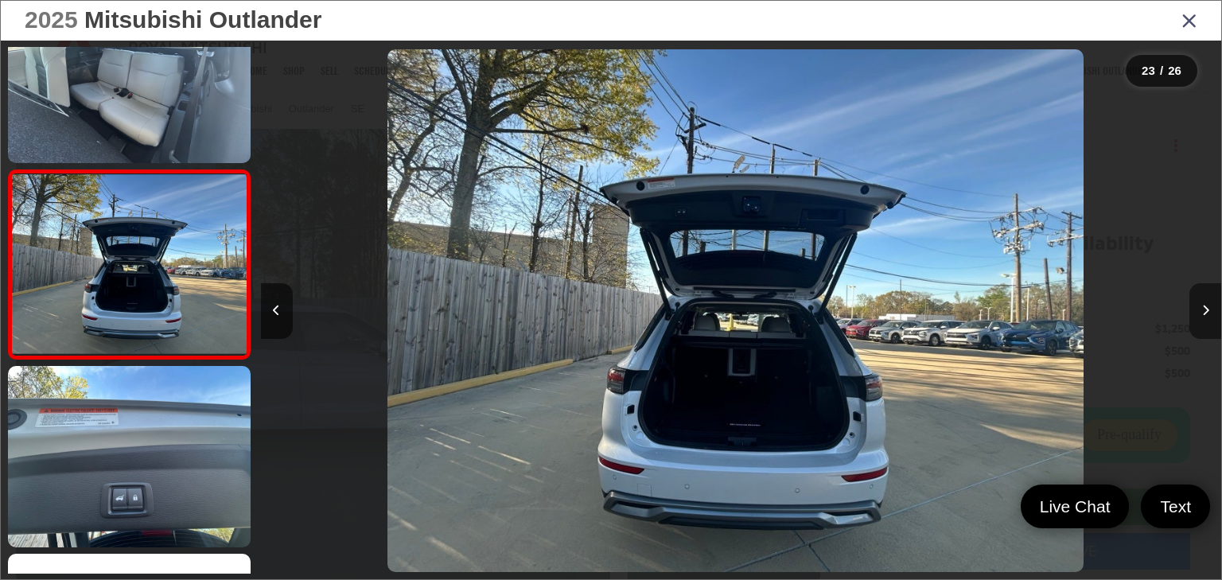
click at [1205, 310] on icon "Next image" at bounding box center [1205, 310] width 7 height 11
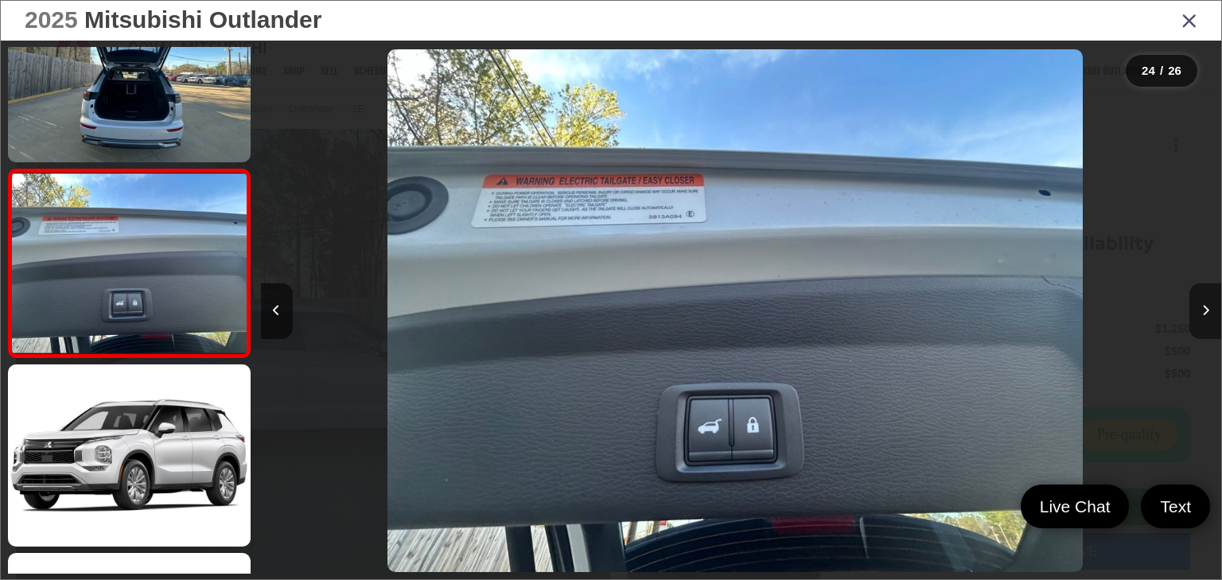
click at [1205, 310] on icon "Next image" at bounding box center [1205, 310] width 7 height 11
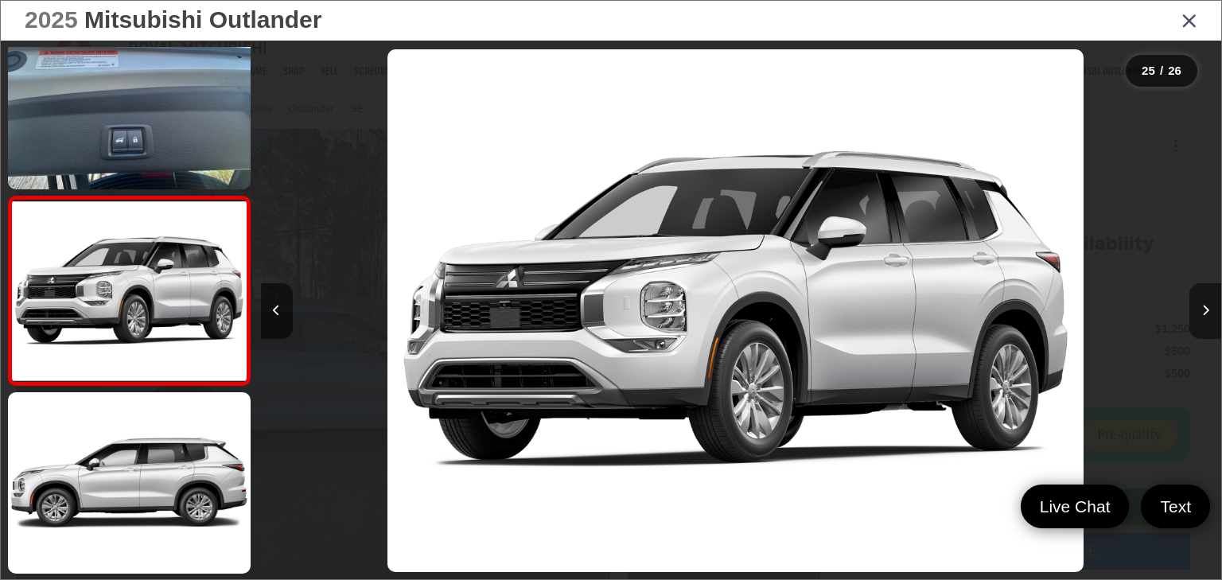
click at [1204, 309] on icon "Next image" at bounding box center [1205, 310] width 7 height 11
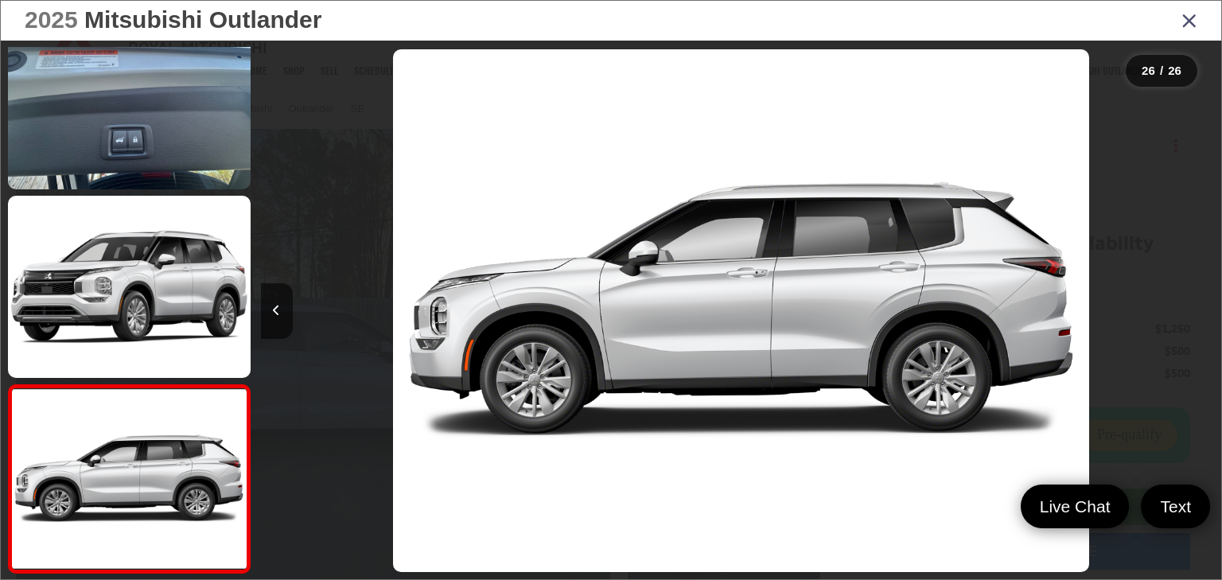
click at [1192, 14] on icon "Close gallery" at bounding box center [1190, 20] width 16 height 21
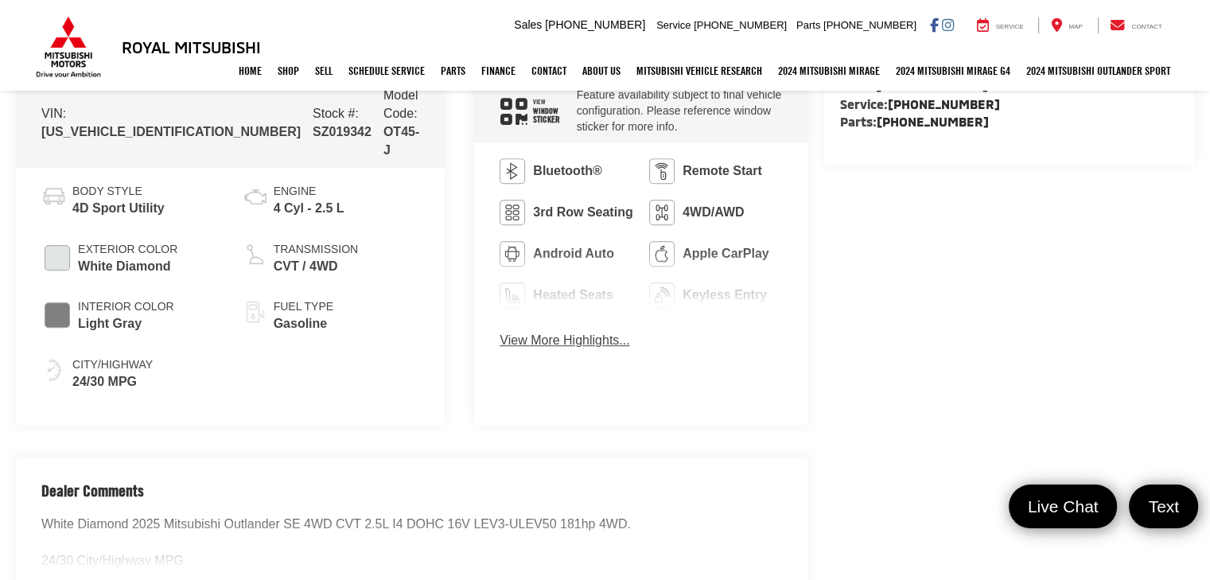
click at [508, 345] on button "View More Highlights..." at bounding box center [565, 341] width 130 height 18
